Goal: Task Accomplishment & Management: Manage account settings

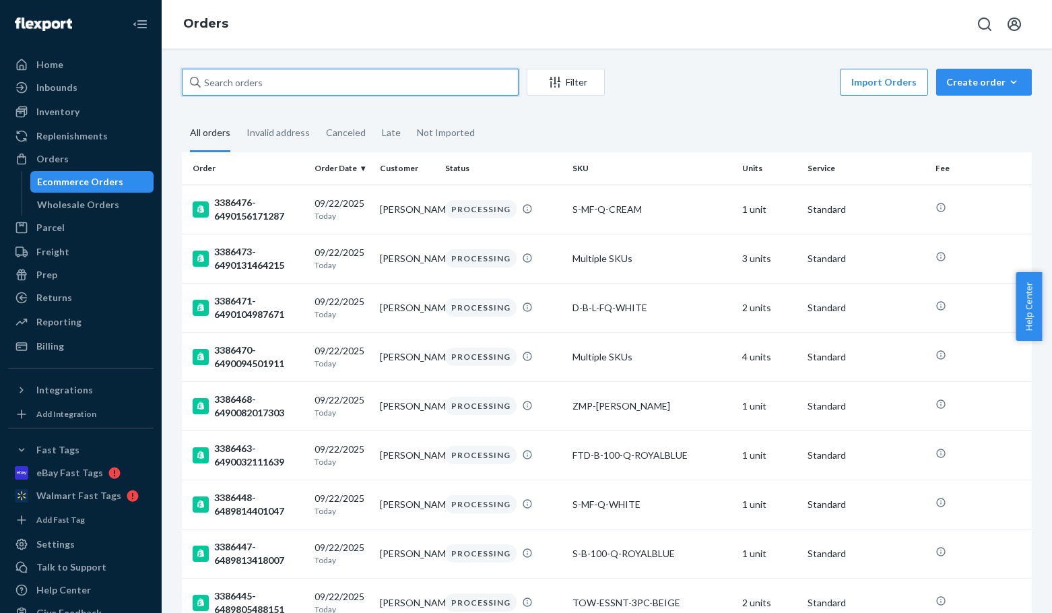
click at [271, 88] on input "text" at bounding box center [350, 82] width 337 height 27
paste input "3384417"
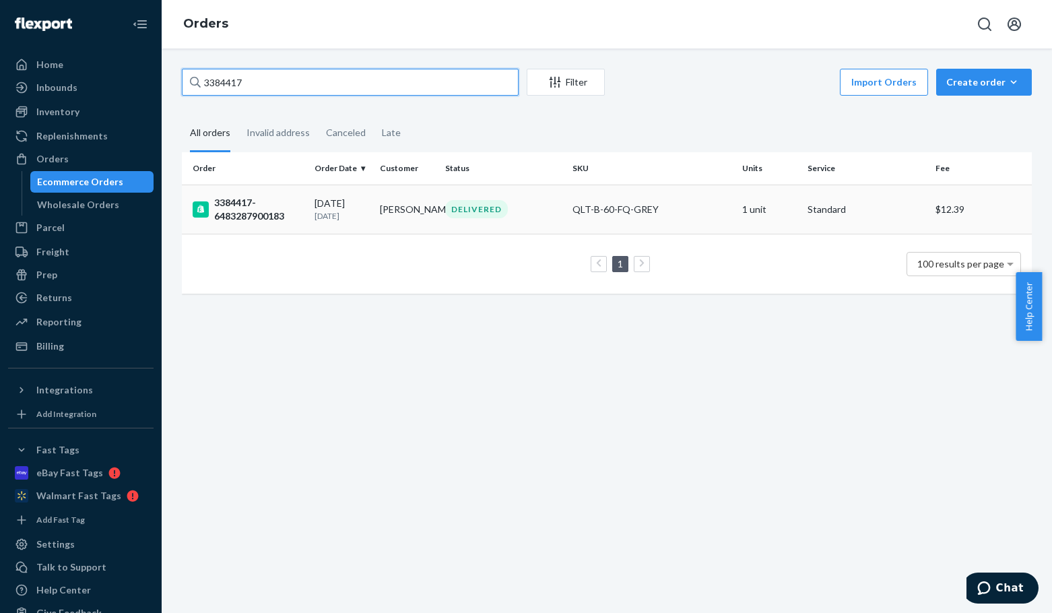
type input "3384417"
click at [232, 203] on div "3384417-6483287900183" at bounding box center [248, 209] width 111 height 27
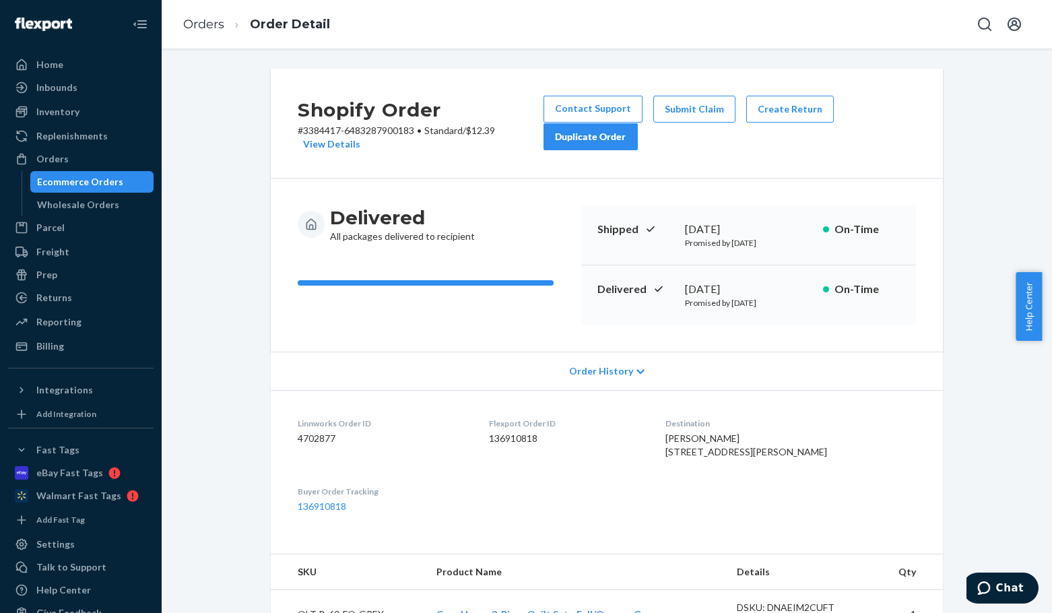
click at [746, 155] on div "Shopify Order # 3384417-6483287900183 • Standard / $12.39 View Details Contact …" at bounding box center [607, 124] width 672 height 110
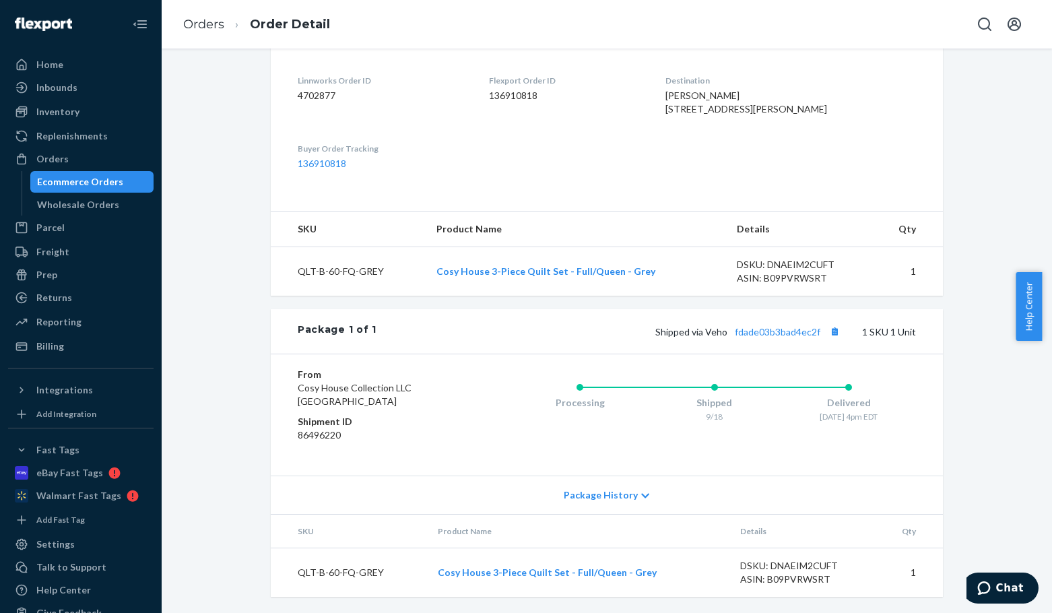
scroll to position [370, 0]
click at [793, 332] on link "fdade03b3bad4ec2f" at bounding box center [778, 331] width 86 height 11
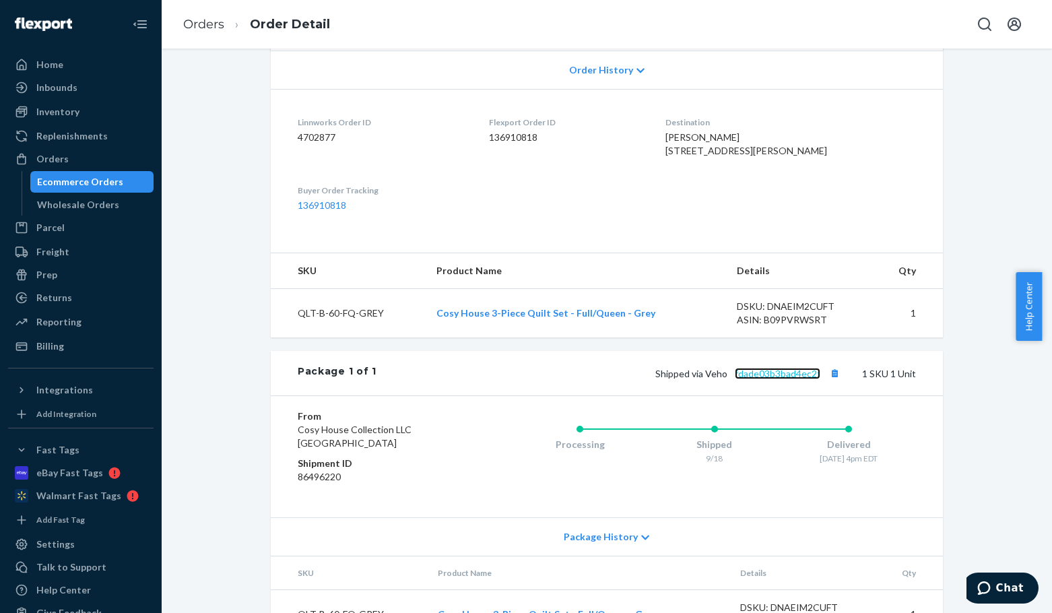
scroll to position [235, 0]
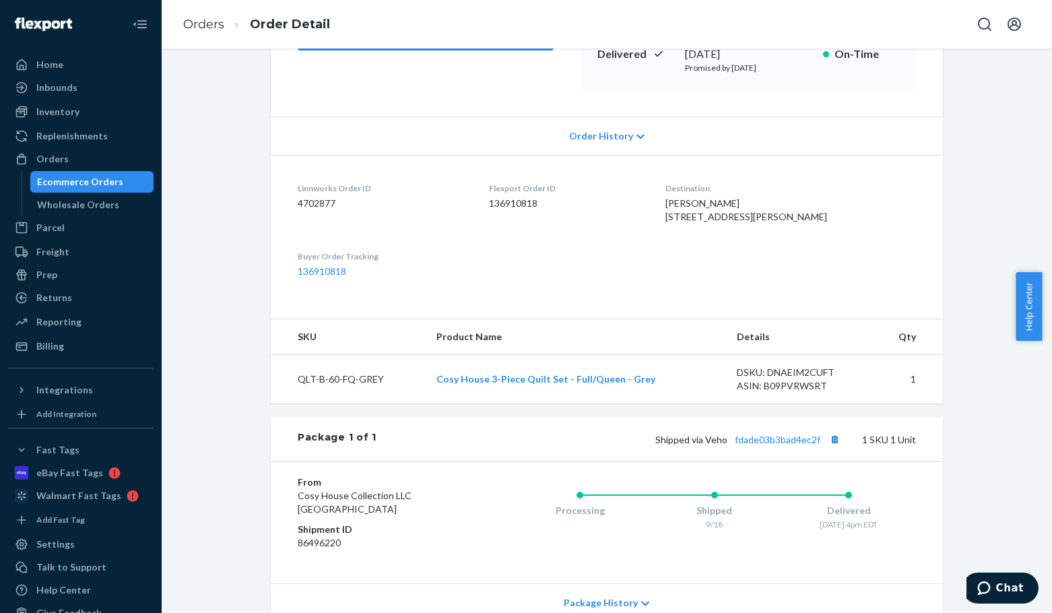
drag, startPoint x: 490, startPoint y: 68, endPoint x: 476, endPoint y: 59, distance: 17.0
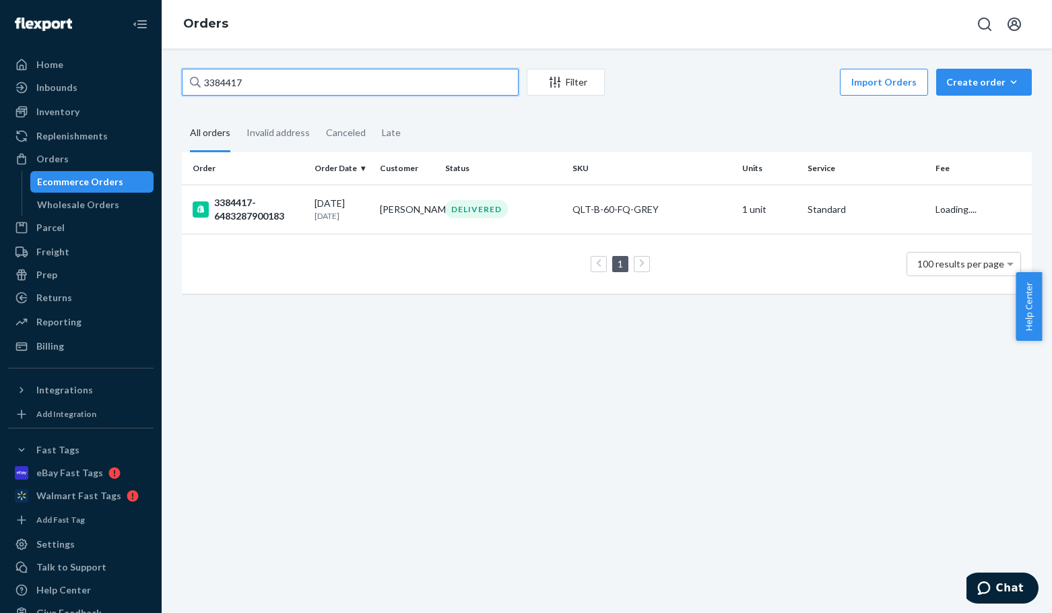
drag, startPoint x: 278, startPoint y: 82, endPoint x: 146, endPoint y: 79, distance: 132.0
click at [181, 76] on div "3384417 Filter Import Orders Create order Ecommerce order Removal order All ord…" at bounding box center [607, 188] width 870 height 238
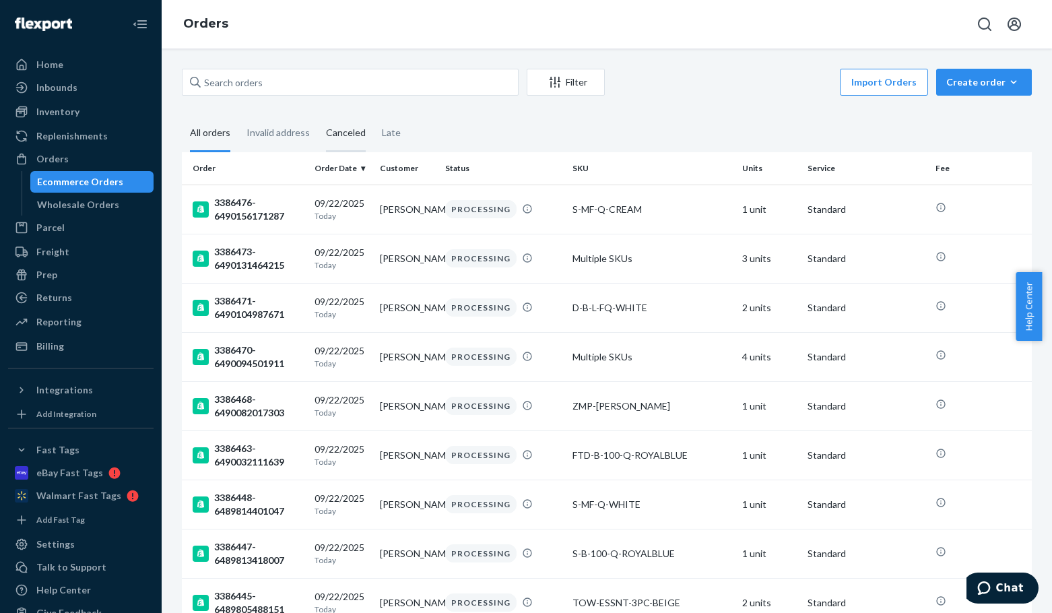
click at [336, 136] on div "Canceled" at bounding box center [346, 133] width 40 height 37
click at [318, 115] on input "Canceled" at bounding box center [318, 115] width 0 height 0
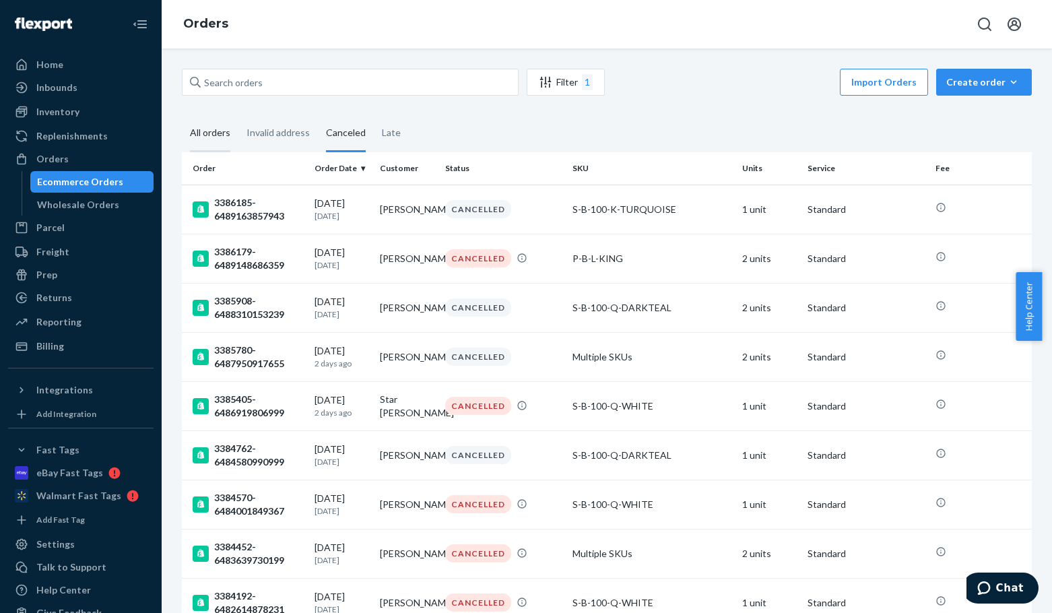
click at [209, 131] on div "All orders" at bounding box center [210, 133] width 40 height 37
click at [182, 115] on input "All orders" at bounding box center [182, 115] width 0 height 0
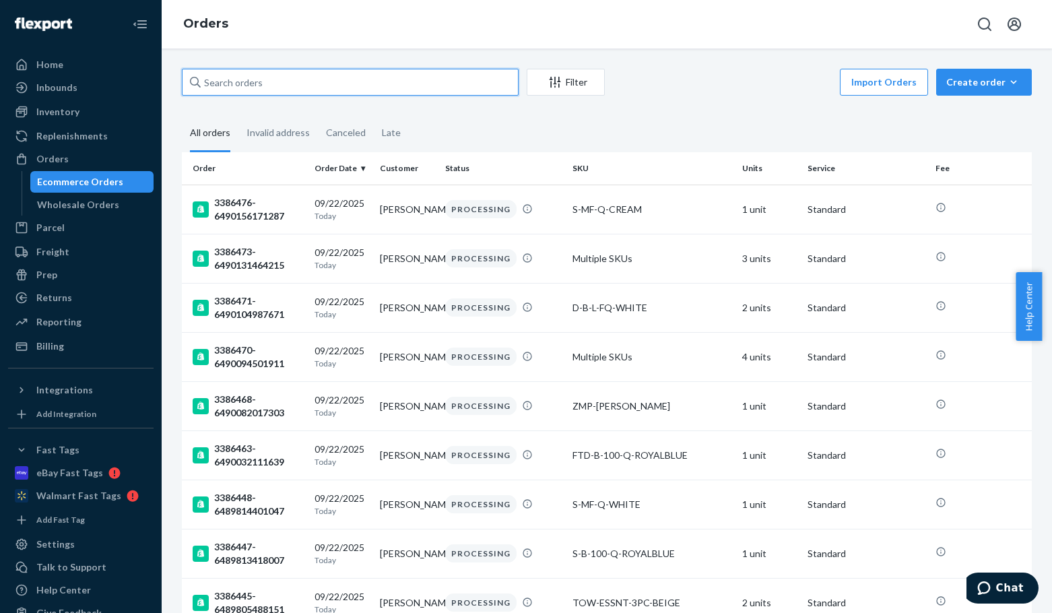
click at [284, 80] on input "text" at bounding box center [350, 82] width 337 height 27
paste input "3361012"
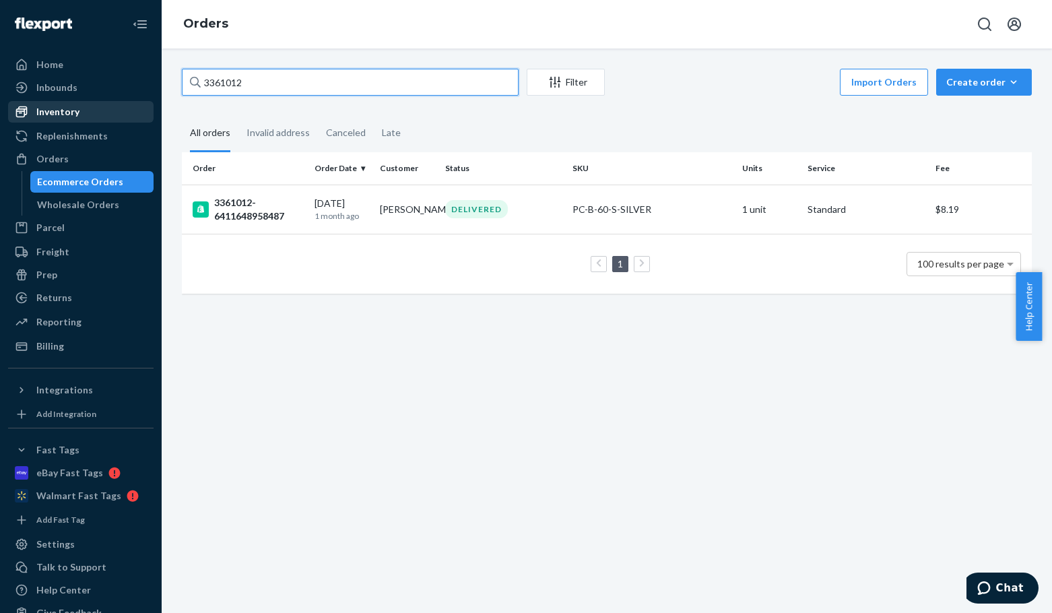
type input "3361012"
drag, startPoint x: 75, startPoint y: 113, endPoint x: 88, endPoint y: 113, distance: 12.1
click at [75, 113] on div "Inventory" at bounding box center [57, 111] width 43 height 13
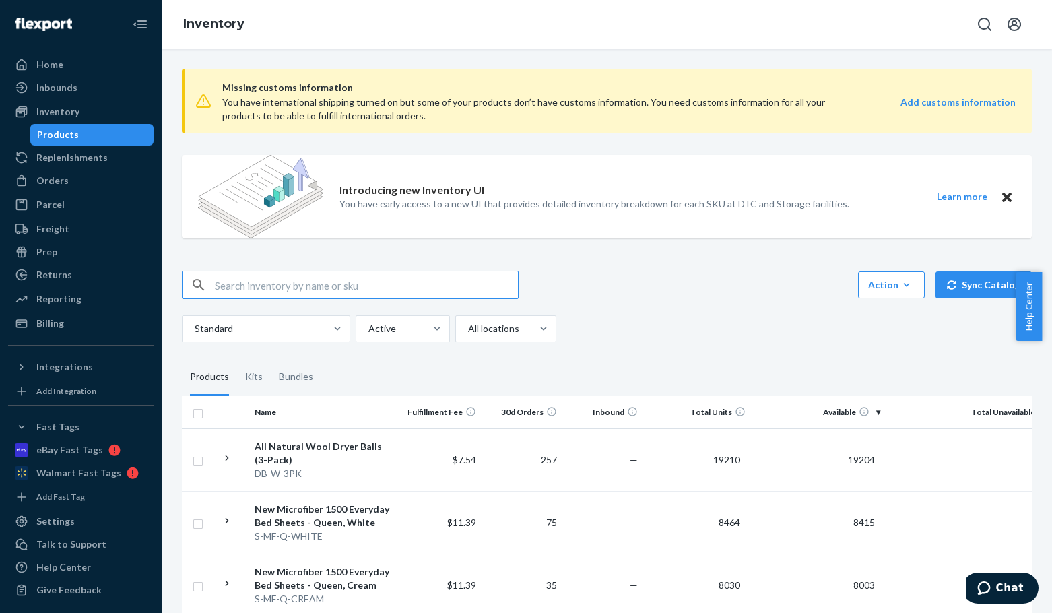
click at [297, 287] on input "text" at bounding box center [366, 284] width 303 height 27
paste input "S-B-60-Q-SILVER"
type input "S-B-60-Q-SILVER"
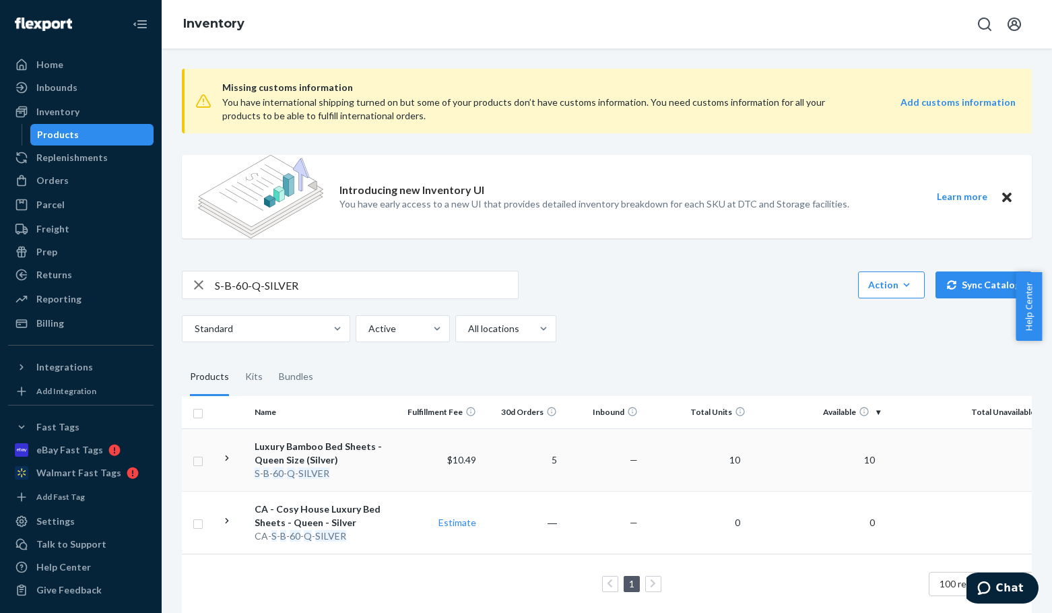
click at [292, 467] on em "Q" at bounding box center [291, 472] width 8 height 11
click at [326, 274] on input "S-B-60-Q-SILVER" at bounding box center [366, 284] width 303 height 27
paste input "K-BURGUNDY"
type input "S-B-60-K-[GEOGRAPHIC_DATA]"
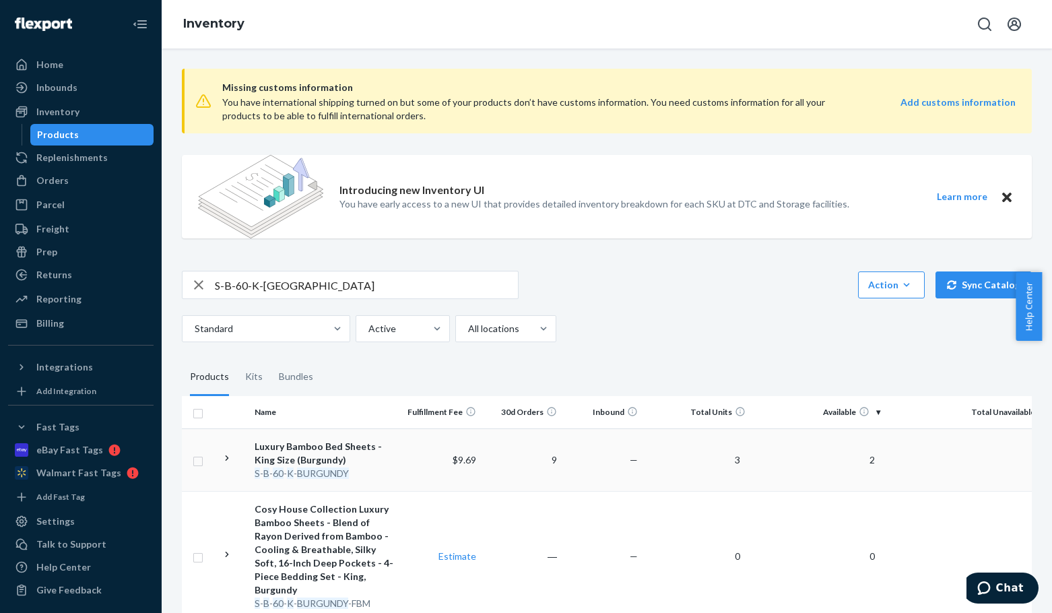
click at [303, 455] on div "Luxury Bamboo Bed Sheets - King Size (Burgundy)" at bounding box center [325, 453] width 141 height 27
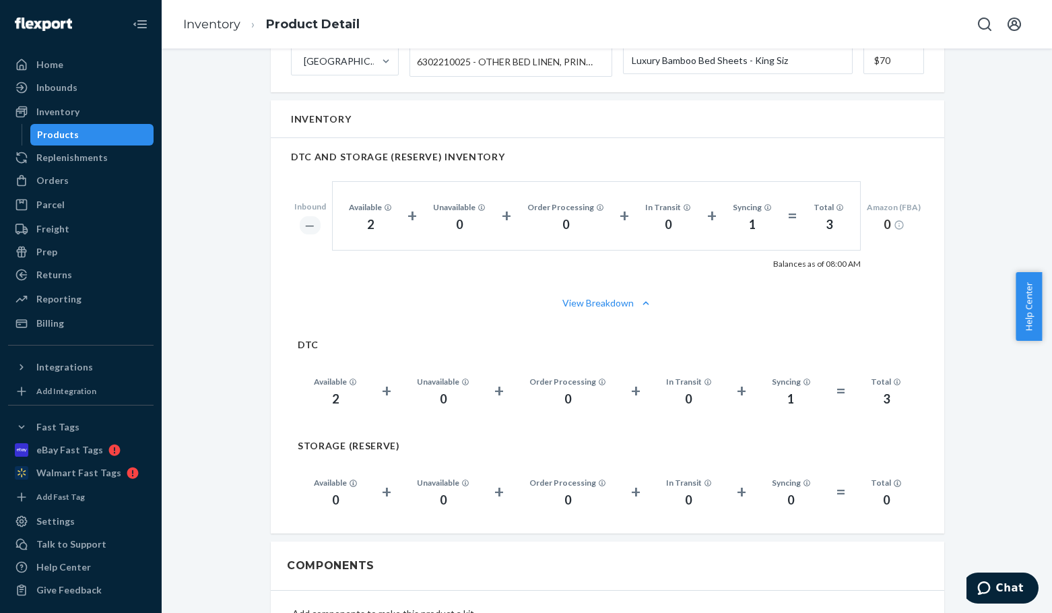
scroll to position [919, 0]
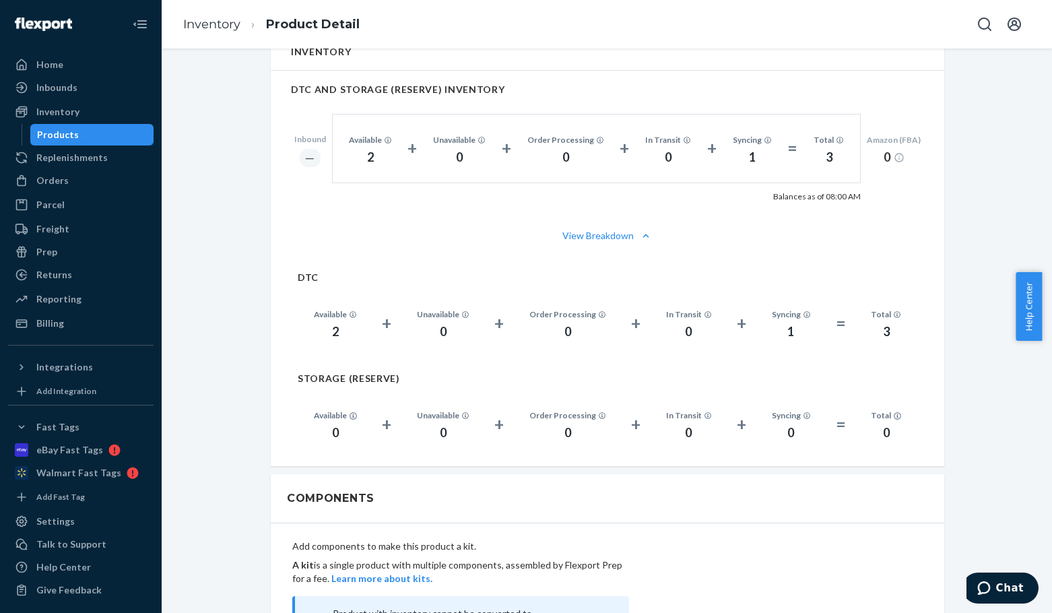
drag, startPoint x: 494, startPoint y: 77, endPoint x: 501, endPoint y: 75, distance: 7.0
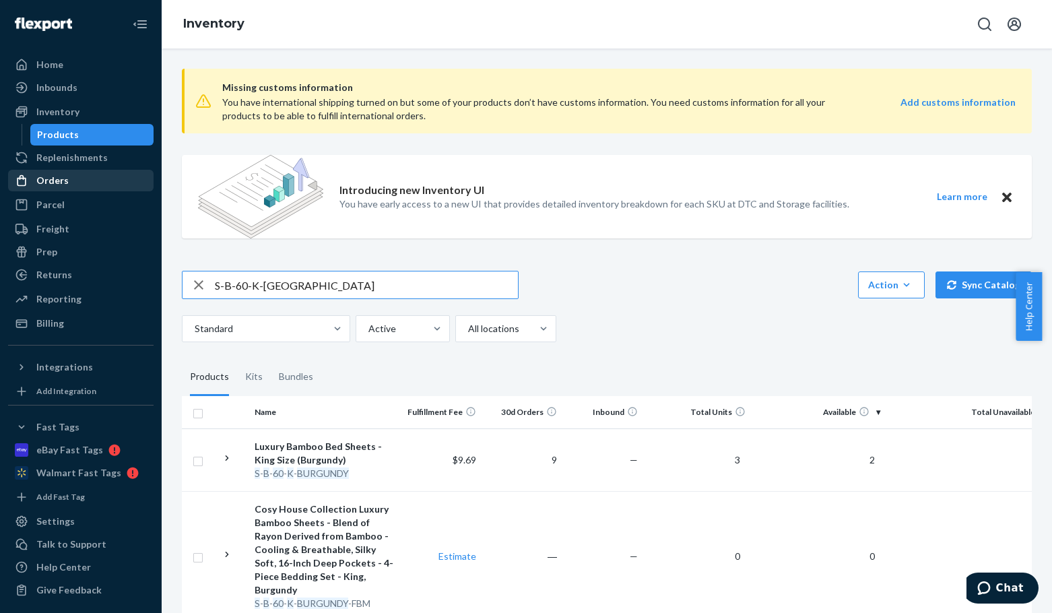
click at [70, 181] on div "Orders" at bounding box center [80, 180] width 143 height 19
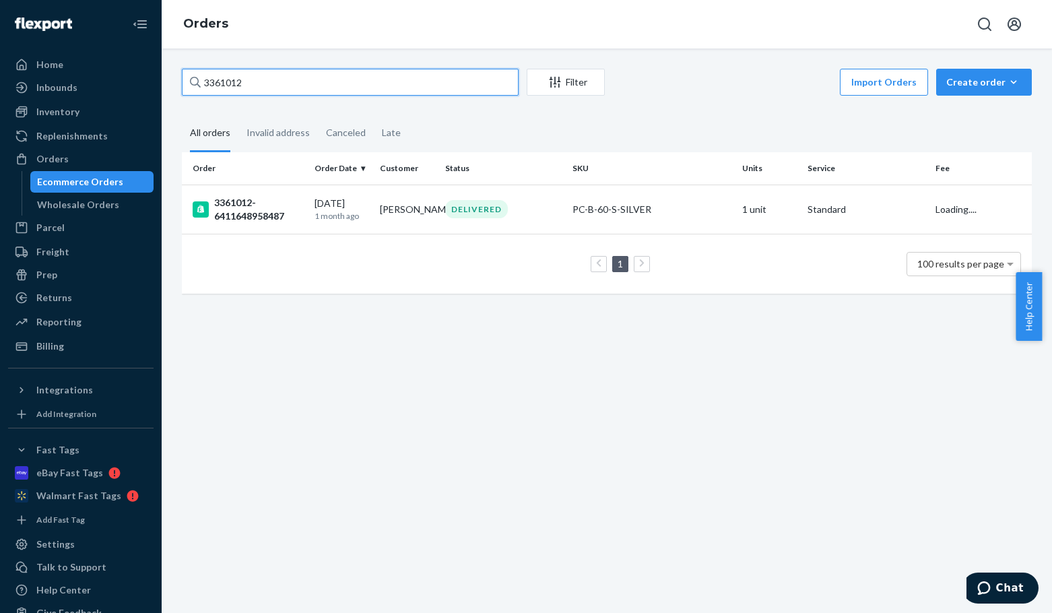
drag, startPoint x: 333, startPoint y: 79, endPoint x: 141, endPoint y: 75, distance: 192.0
click at [132, 75] on div "Home Inbounds Shipping Plans Problems Inventory Products Replenishments Orders …" at bounding box center [526, 306] width 1052 height 613
paste input "79008"
type input "3379008"
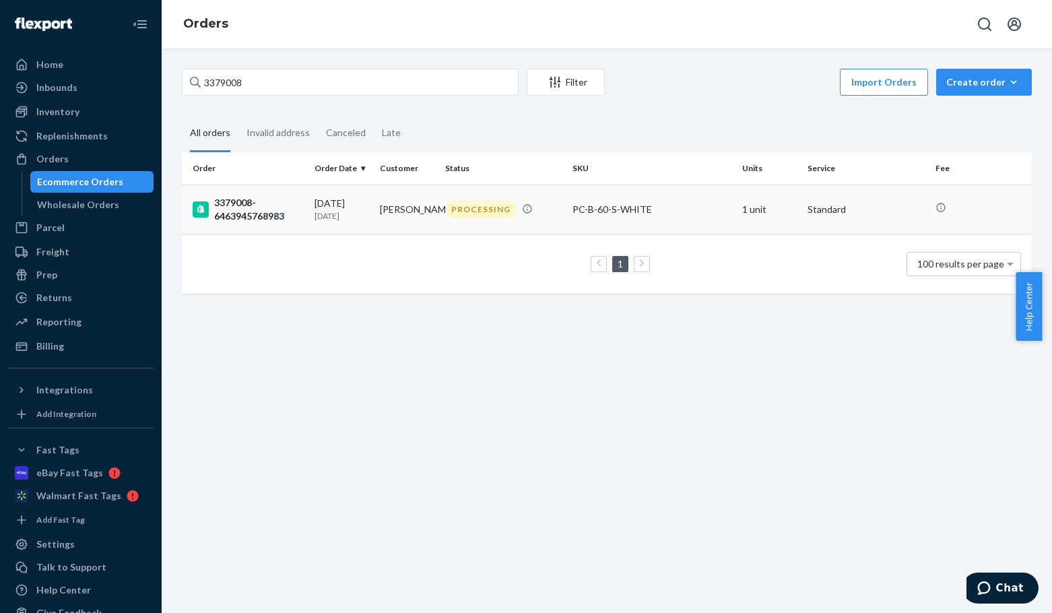
click at [246, 218] on div "3379008-6463945768983" at bounding box center [248, 209] width 111 height 27
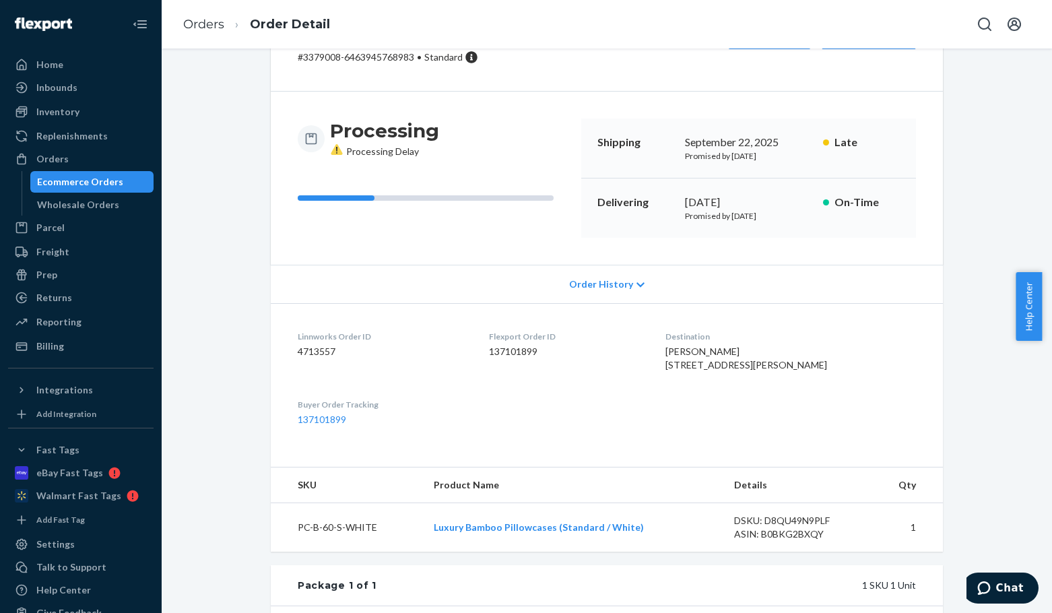
scroll to position [135, 0]
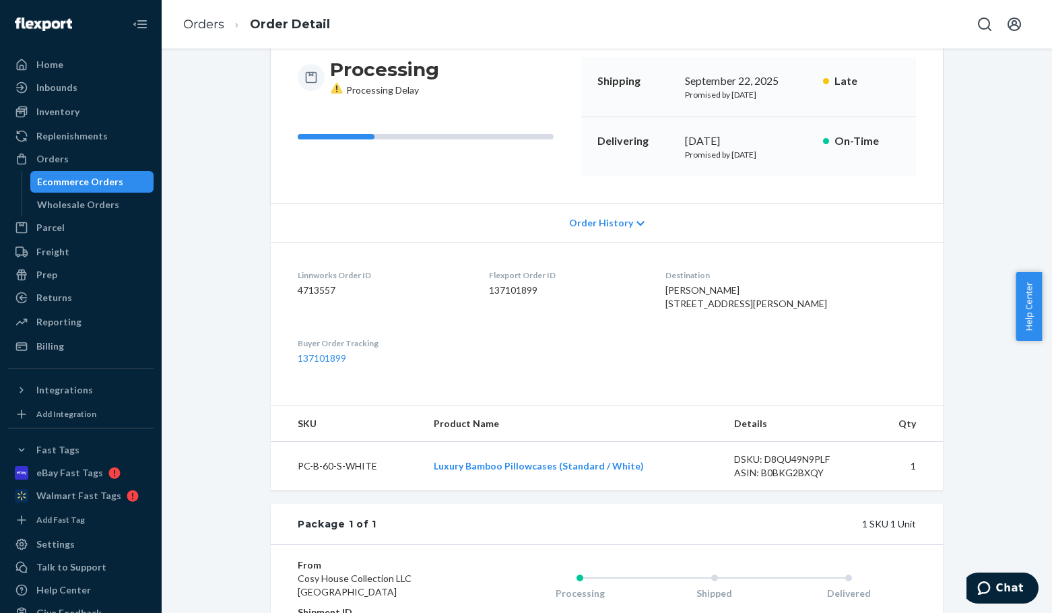
click at [620, 222] on span "Order History" at bounding box center [601, 222] width 64 height 13
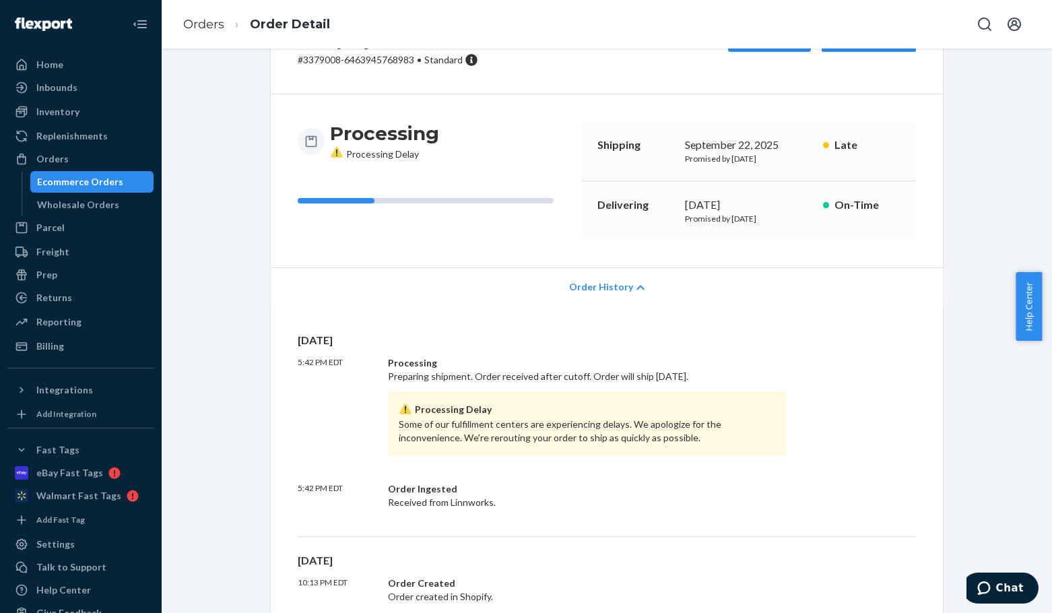
scroll to position [0, 0]
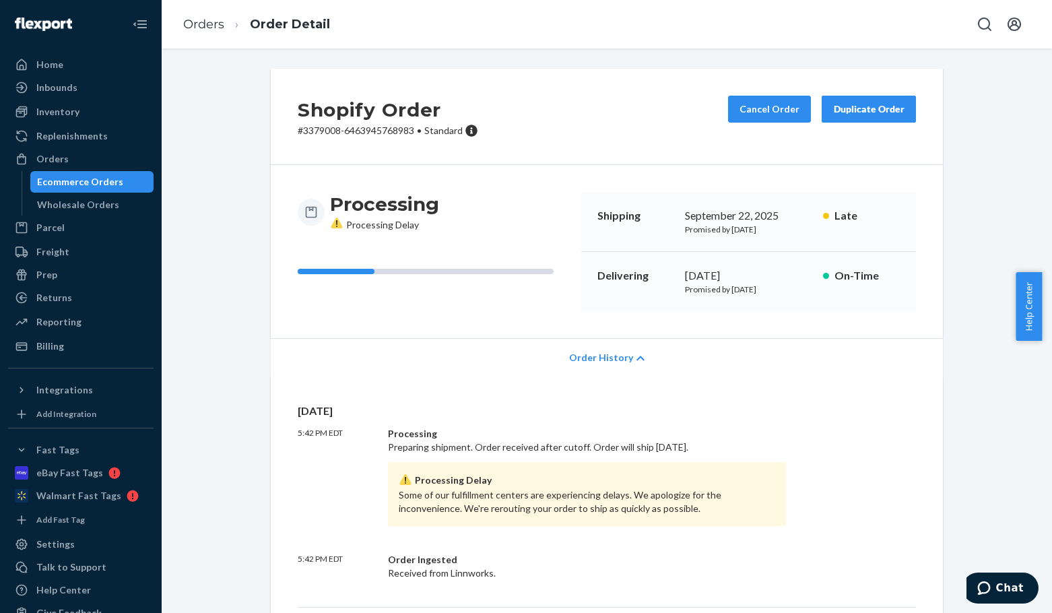
drag, startPoint x: 527, startPoint y: 73, endPoint x: 540, endPoint y: 77, distance: 14.1
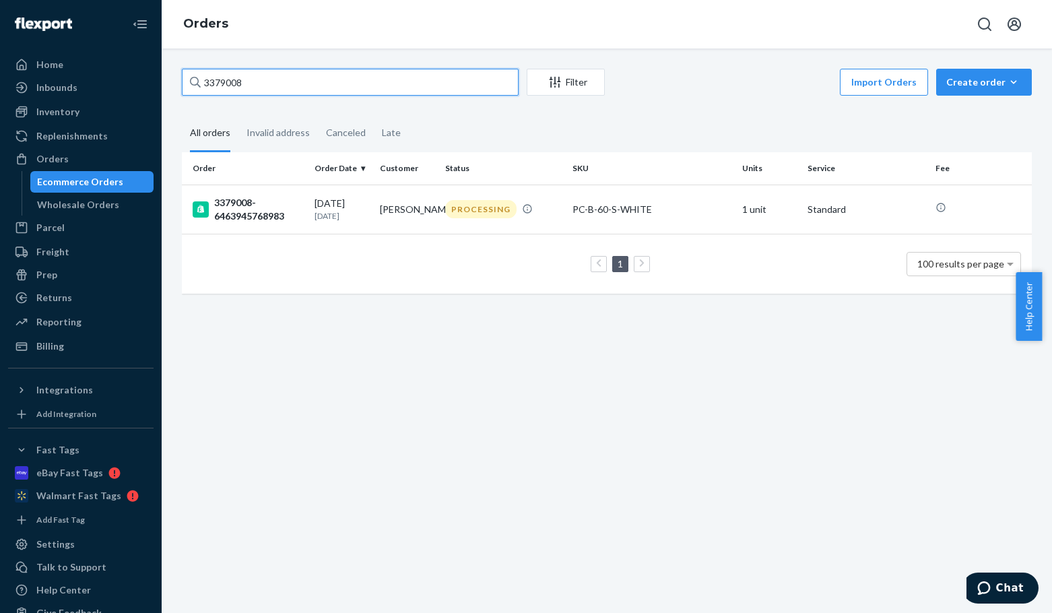
drag, startPoint x: 271, startPoint y: 77, endPoint x: 144, endPoint y: 75, distance: 126.7
click at [161, 75] on div "Home Inbounds Shipping Plans Problems Inventory Products Replenishments Orders …" at bounding box center [526, 306] width 1052 height 613
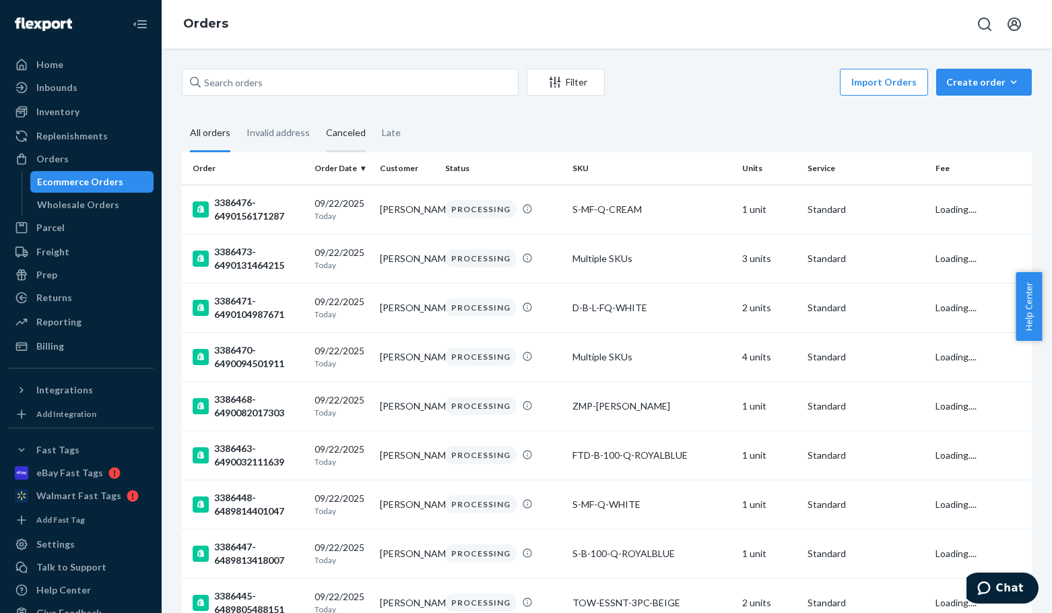
click at [340, 135] on div "Canceled" at bounding box center [346, 133] width 40 height 37
click at [318, 115] on input "Canceled" at bounding box center [318, 115] width 0 height 0
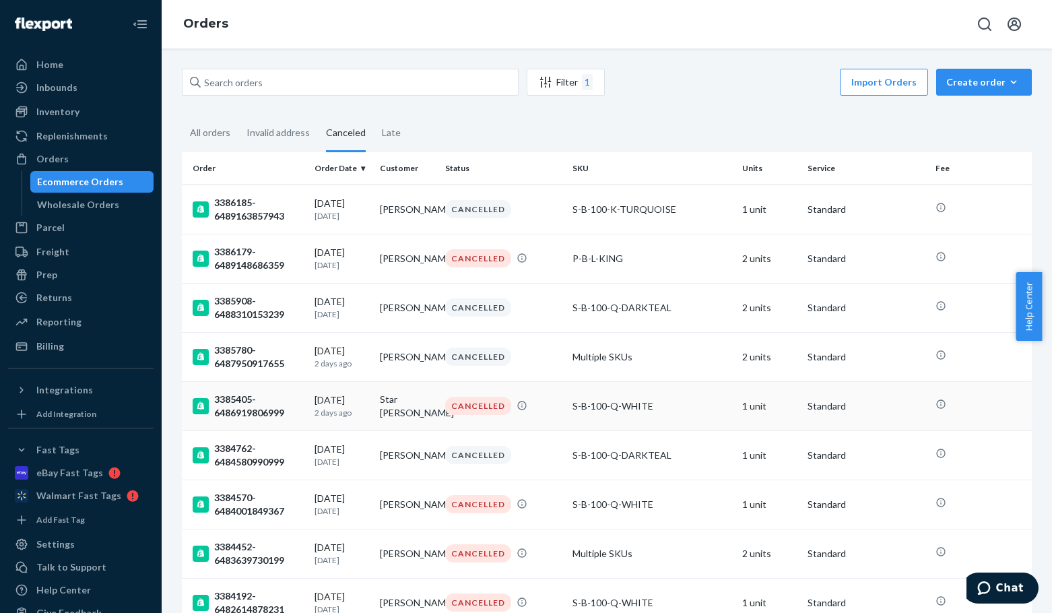
click at [240, 412] on div "3385405-6486919806999" at bounding box center [248, 406] width 111 height 27
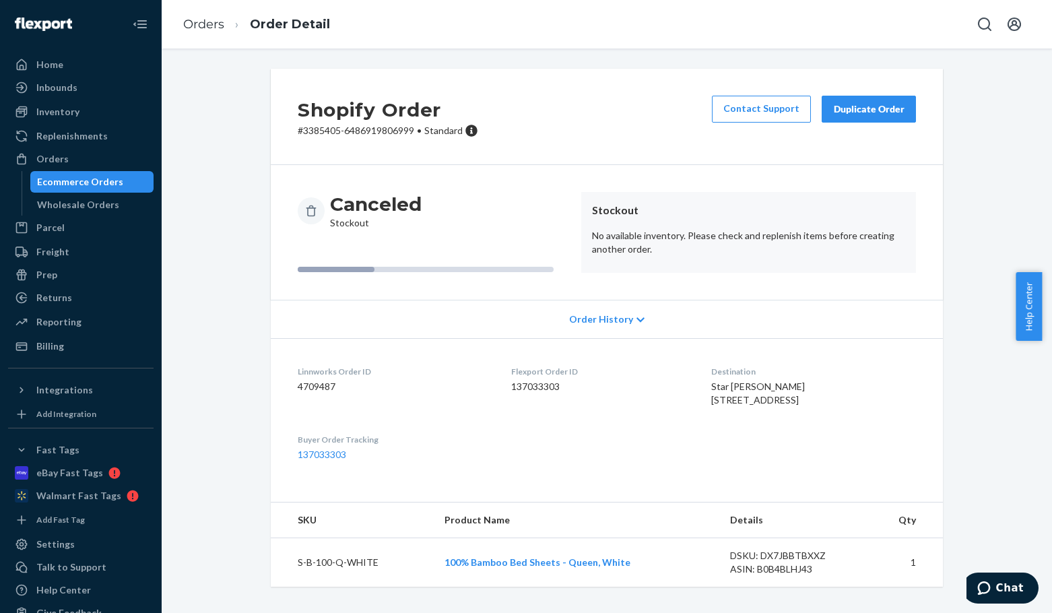
click at [317, 129] on p "# 3385405-6486919806999 • Standard" at bounding box center [388, 130] width 181 height 13
click at [317, 130] on p "# 3385405-6486919806999 • Standard" at bounding box center [388, 130] width 181 height 13
copy p "3385405"
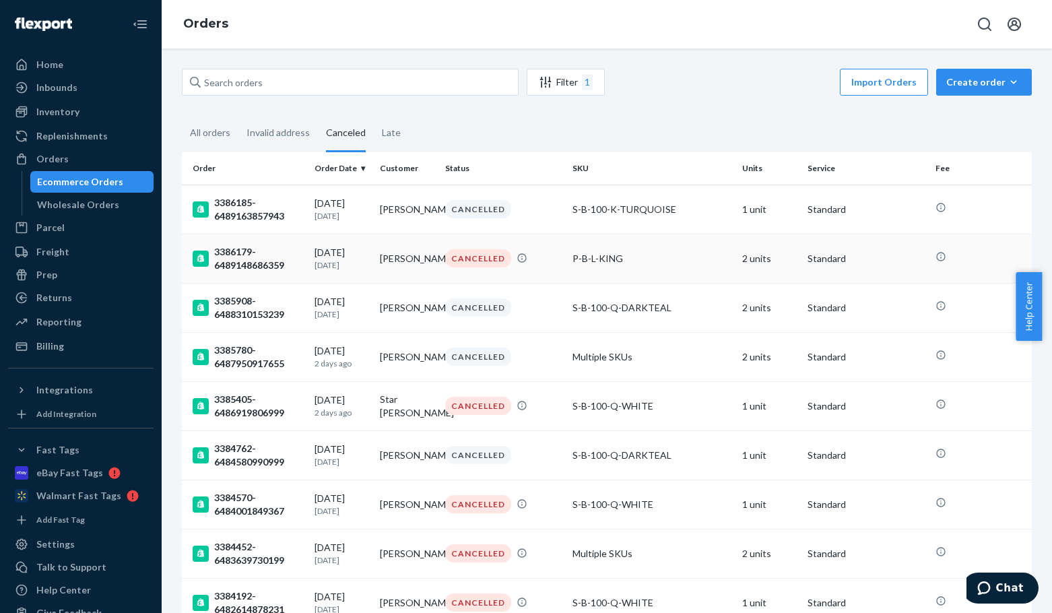
click at [232, 251] on div "3386179-6489148686359" at bounding box center [248, 258] width 111 height 27
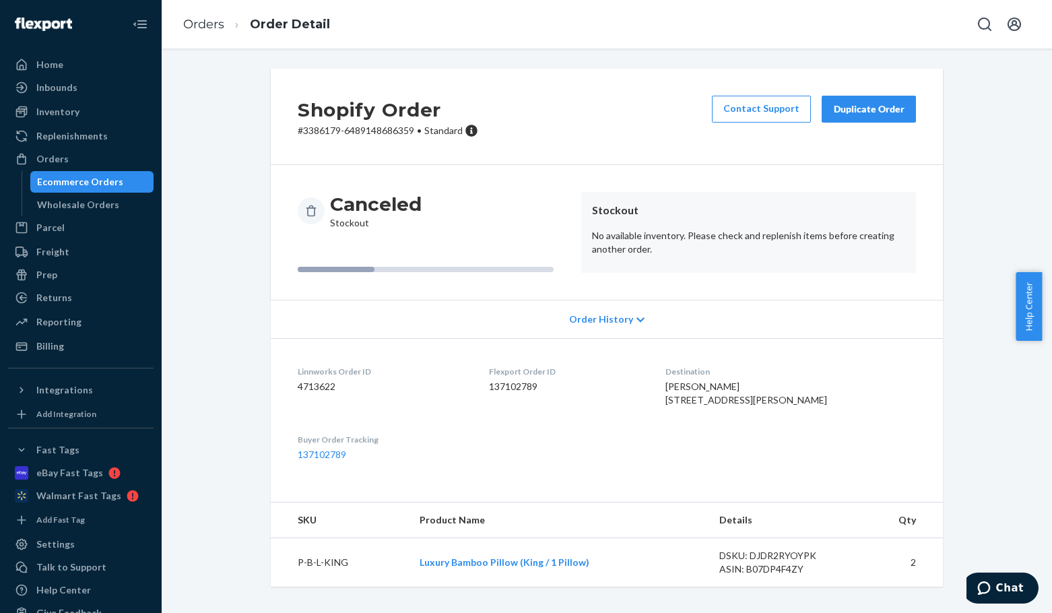
scroll to position [17, 0]
drag, startPoint x: 742, startPoint y: 372, endPoint x: 694, endPoint y: 372, distance: 47.8
click at [694, 372] on dl "Linnworks Order ID 4713622 Flexport Order ID 137102789 Destination [PERSON_NAME…" at bounding box center [607, 413] width 672 height 150
copy span "[PERSON_NAME]"
click at [315, 120] on div "Shopify Order # 3386179-6489148686359 • Standard Contact Support Duplicate Order" at bounding box center [607, 117] width 672 height 96
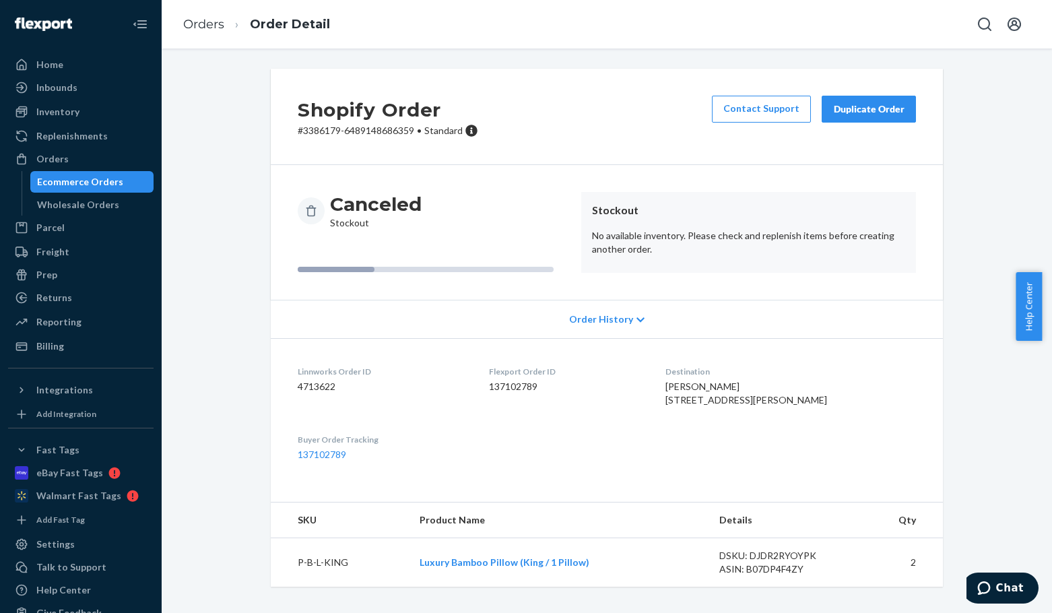
click at [314, 124] on p "# 3386179-6489148686359 • Standard" at bounding box center [388, 130] width 181 height 13
copy p "3386179"
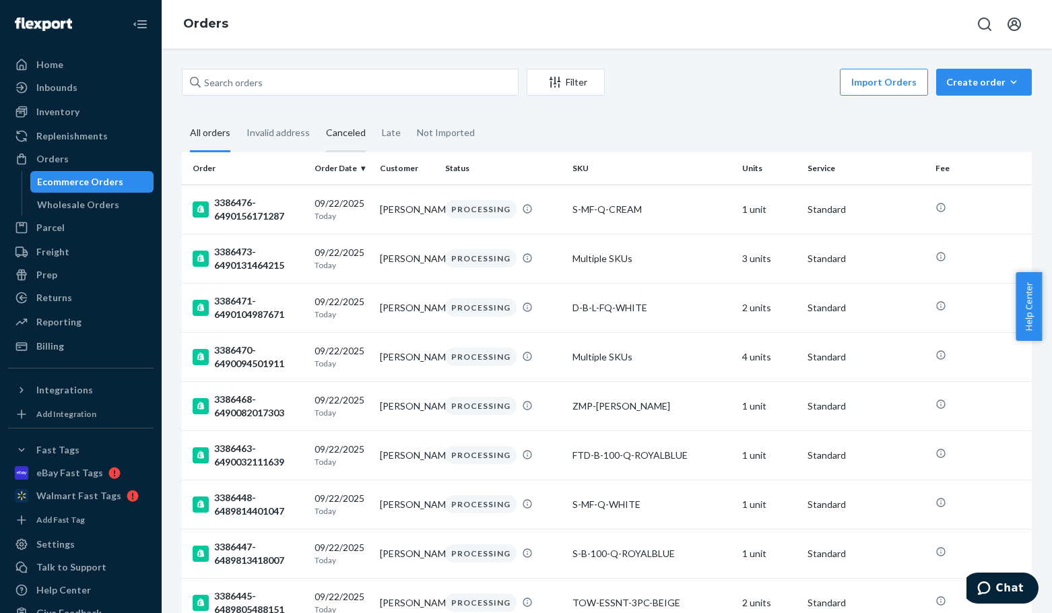
click at [342, 140] on div "Canceled" at bounding box center [346, 133] width 40 height 37
click at [318, 115] on input "Canceled" at bounding box center [318, 115] width 0 height 0
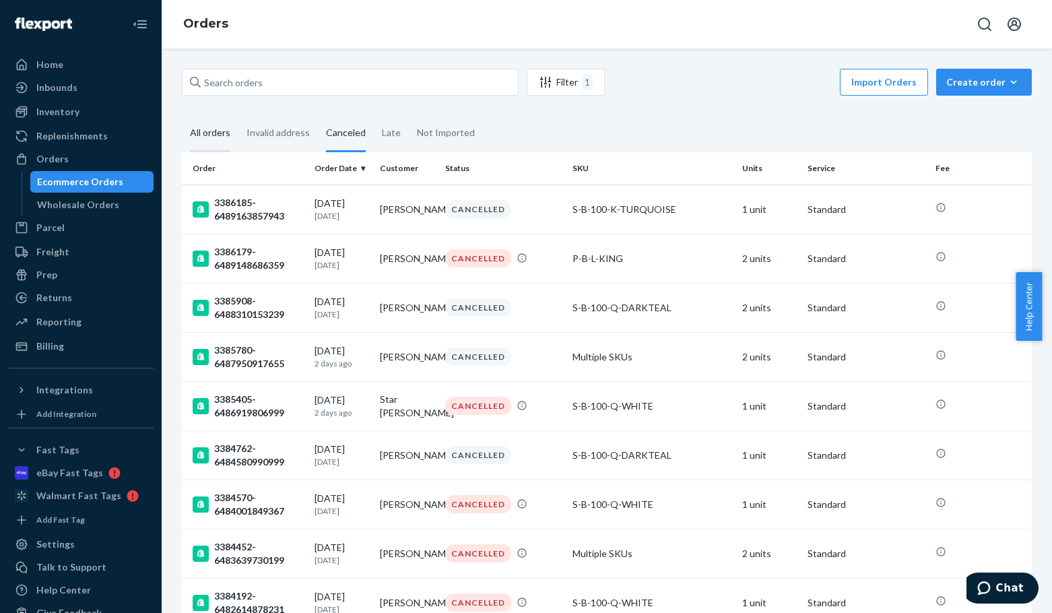
click at [211, 137] on div "All orders" at bounding box center [210, 133] width 40 height 37
click at [182, 115] on input "All orders" at bounding box center [182, 115] width 0 height 0
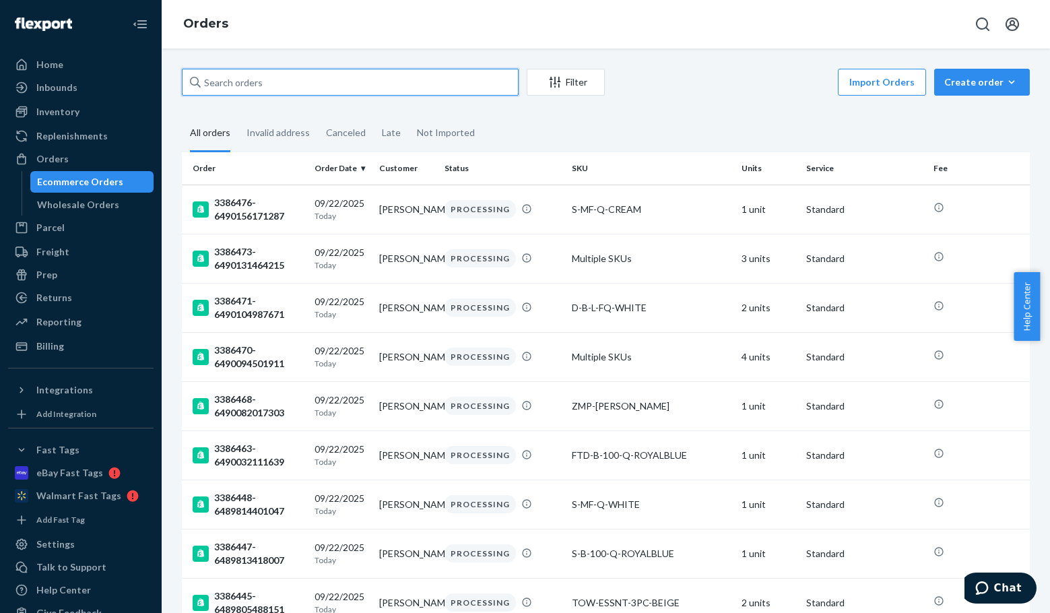
click at [294, 91] on input "text" at bounding box center [350, 82] width 337 height 27
paste input "3385311"
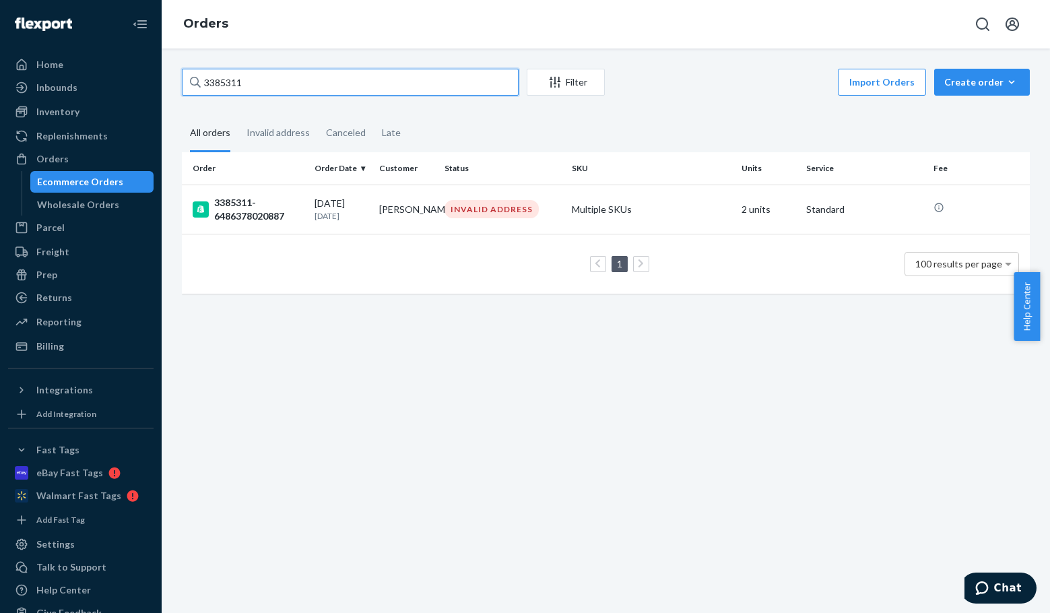
click at [278, 88] on input "3385311" at bounding box center [350, 82] width 337 height 27
paste input "6"
click at [331, 87] on input "3385316" at bounding box center [350, 82] width 337 height 27
paste input "58"
click at [368, 81] on input "3385586" at bounding box center [350, 82] width 337 height 27
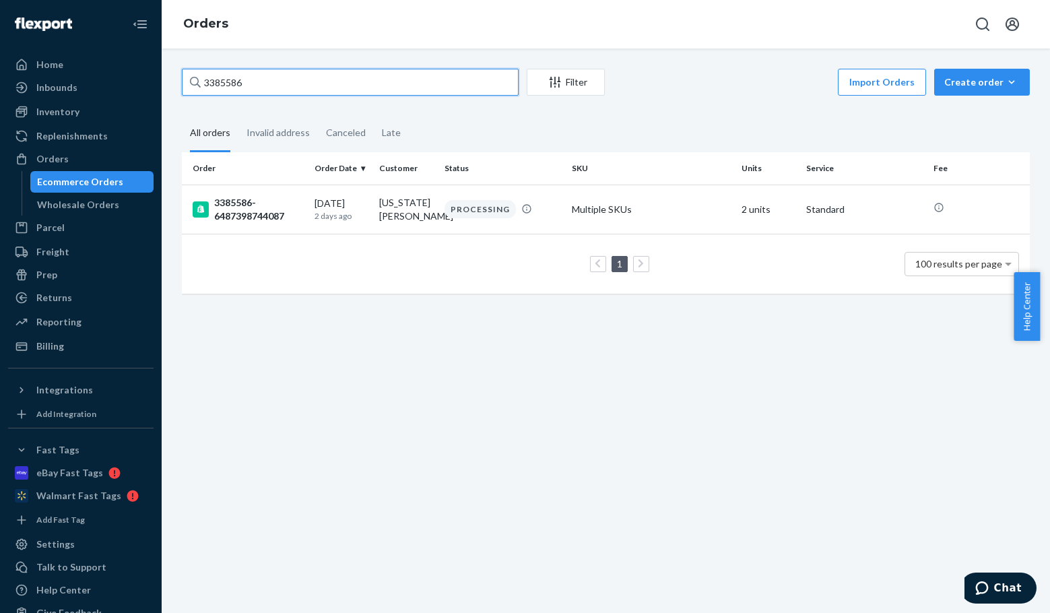
paste input "757"
click at [383, 83] on input "3385757" at bounding box center [350, 82] width 337 height 27
paste input "91"
click at [397, 79] on input "3385791" at bounding box center [350, 82] width 337 height 27
paste input "5"
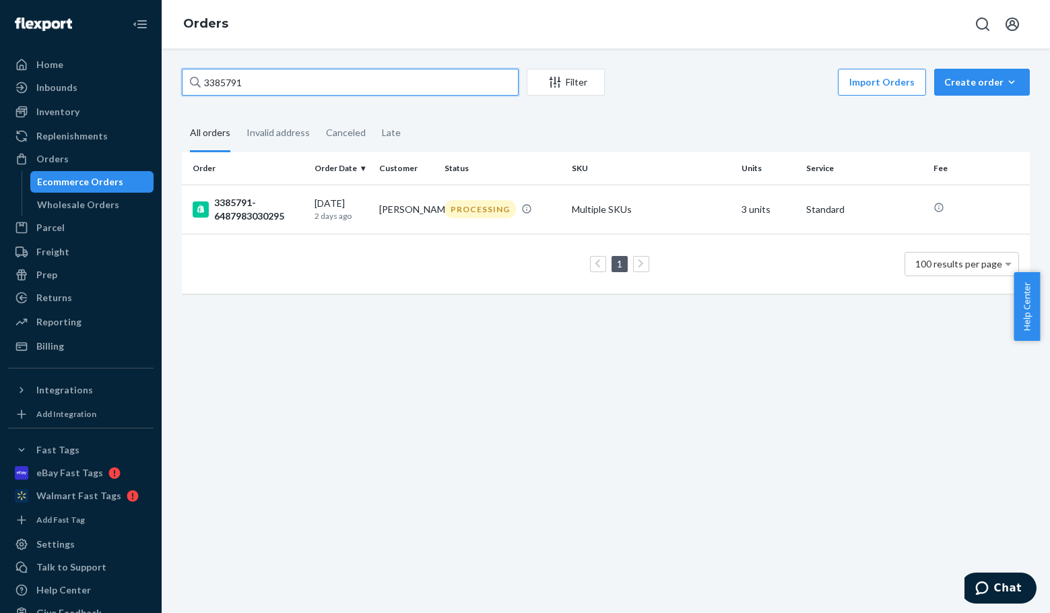
type input "3385795"
click at [376, 80] on input "3385795" at bounding box center [350, 82] width 337 height 27
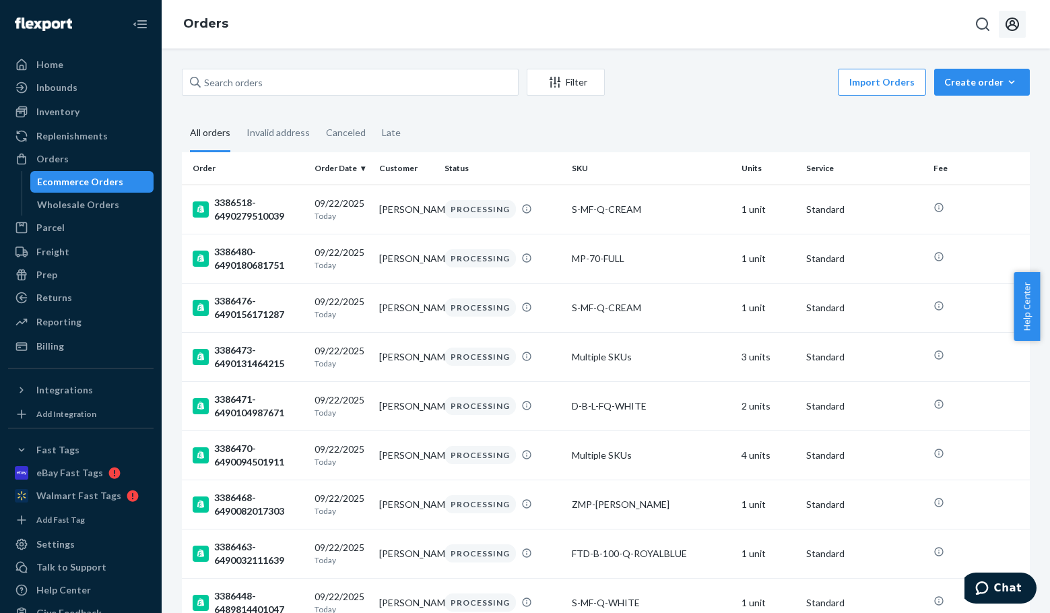
click at [1007, 21] on icon "Open account menu" at bounding box center [1012, 24] width 13 height 13
drag, startPoint x: 916, startPoint y: 133, endPoint x: 644, endPoint y: 90, distance: 275.5
click at [930, 133] on div "Log out" at bounding box center [980, 144] width 101 height 25
